Goal: Information Seeking & Learning: Understand process/instructions

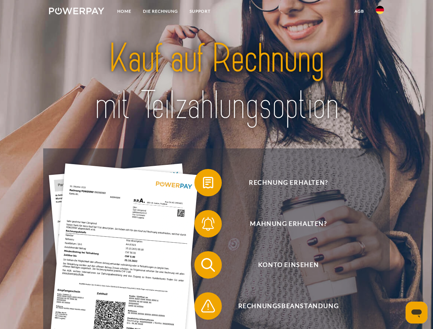
click at [76, 12] on img at bounding box center [76, 11] width 55 height 7
click at [380, 12] on img at bounding box center [380, 10] width 8 height 8
click at [359, 11] on link "agb" at bounding box center [359, 11] width 21 height 12
click at [203, 184] on span at bounding box center [198, 183] width 34 height 34
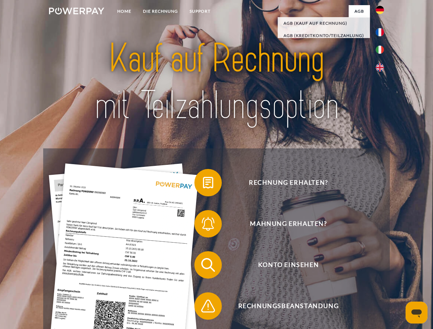
click at [203, 225] on span at bounding box center [198, 224] width 34 height 34
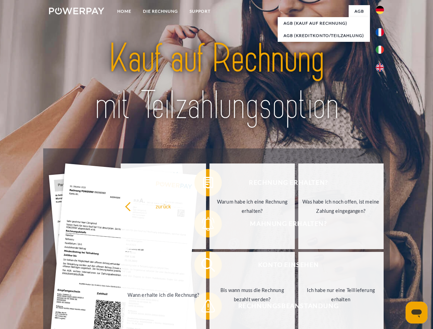
click at [209, 266] on link "Bis wann muss die Rechnung bezahlt werden?" at bounding box center [251, 295] width 85 height 86
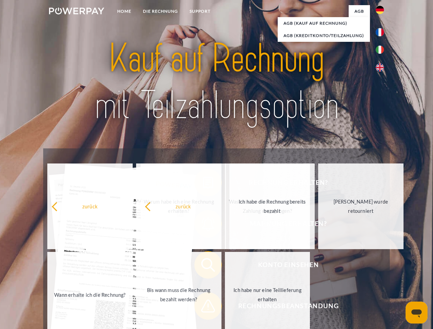
click at [203, 307] on span at bounding box center [198, 306] width 34 height 34
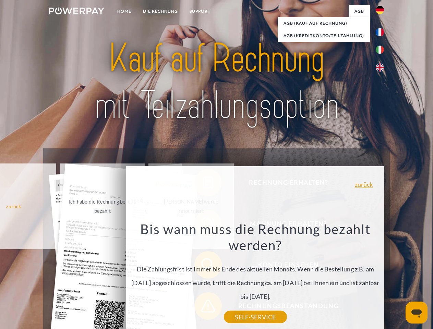
click at [416, 313] on icon "Messaging-Fenster öffnen" at bounding box center [416, 314] width 10 height 8
